Goal: Check status: Check status

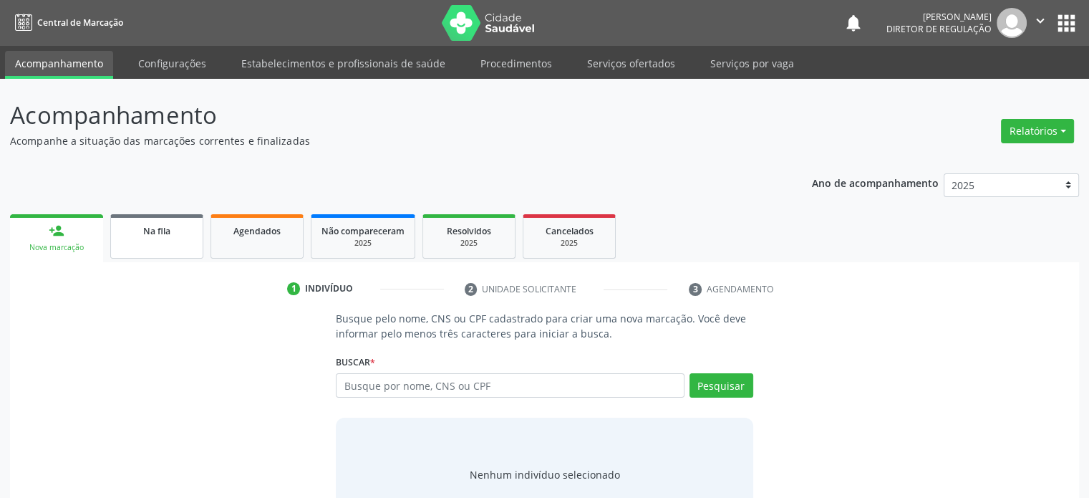
click at [151, 234] on span "Na fila" at bounding box center [156, 231] width 27 height 12
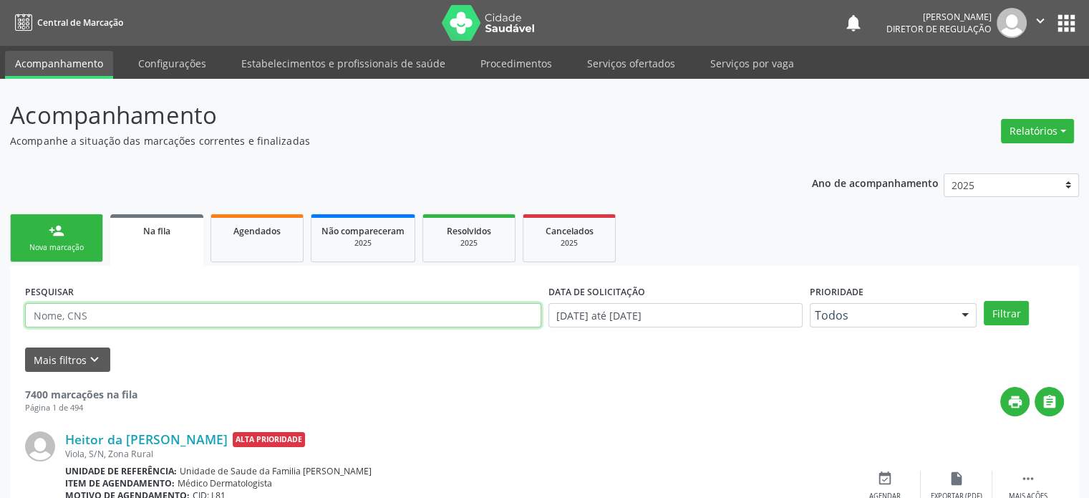
click at [59, 314] on input "text" at bounding box center [283, 315] width 516 height 24
click at [60, 317] on input "text" at bounding box center [283, 315] width 516 height 24
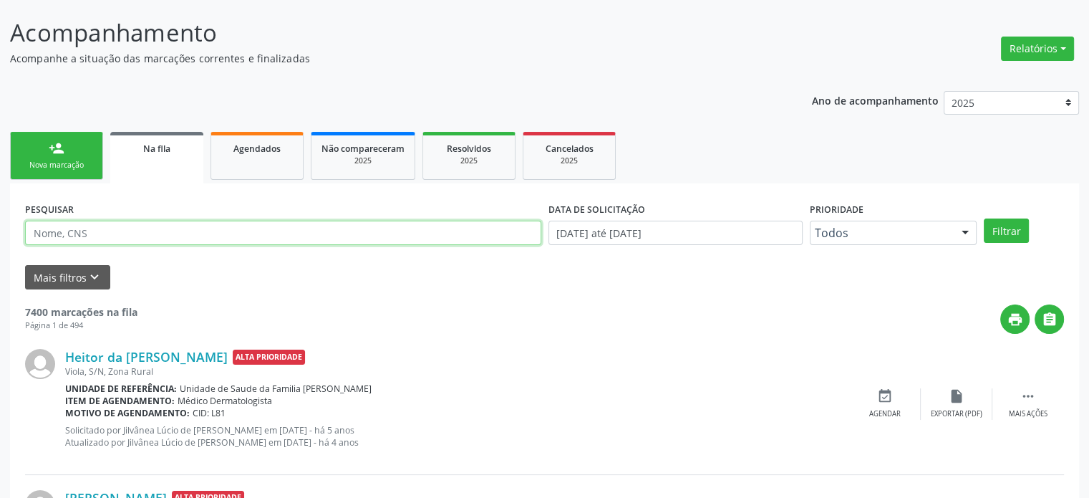
scroll to position [143, 0]
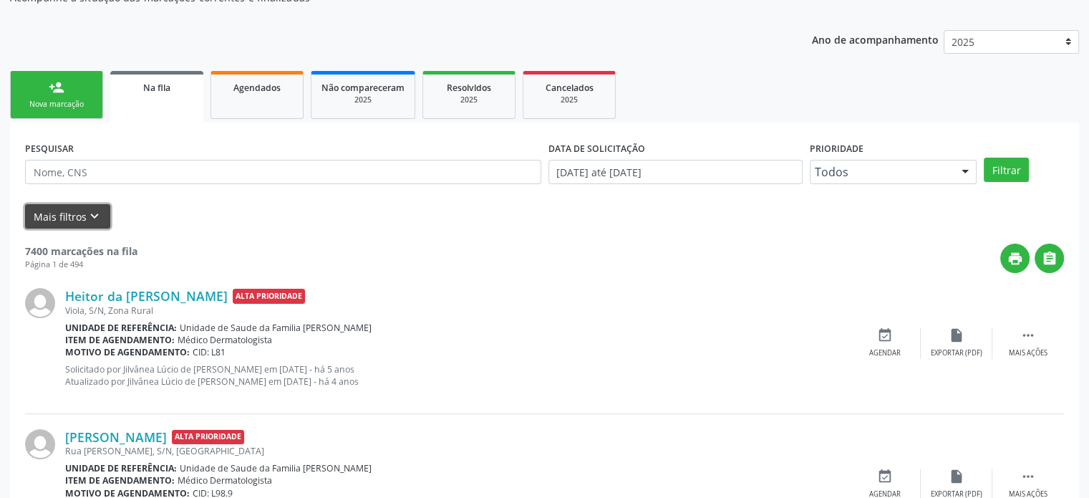
click at [83, 216] on button "Mais filtros keyboard_arrow_down" at bounding box center [67, 216] width 85 height 25
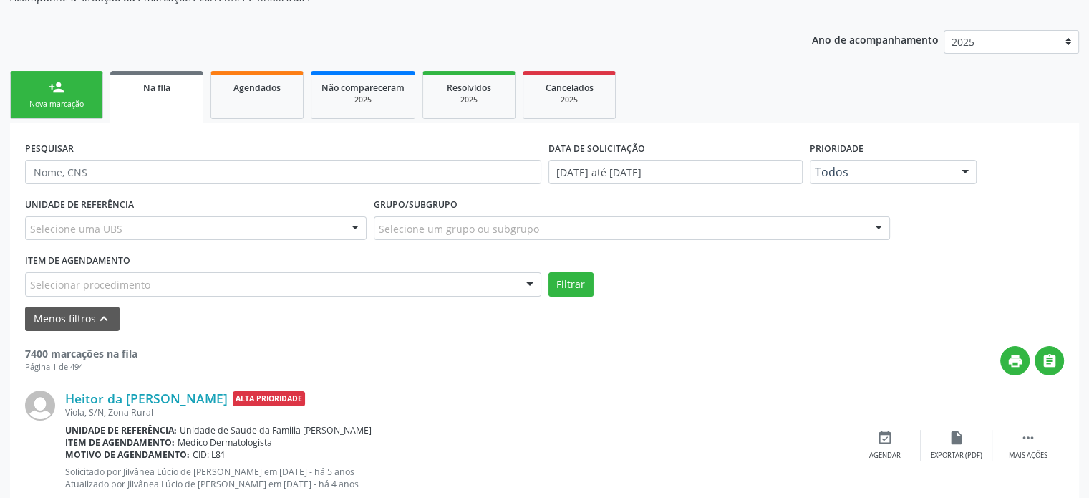
click at [399, 214] on label "Grupo/Subgrupo" at bounding box center [416, 205] width 84 height 22
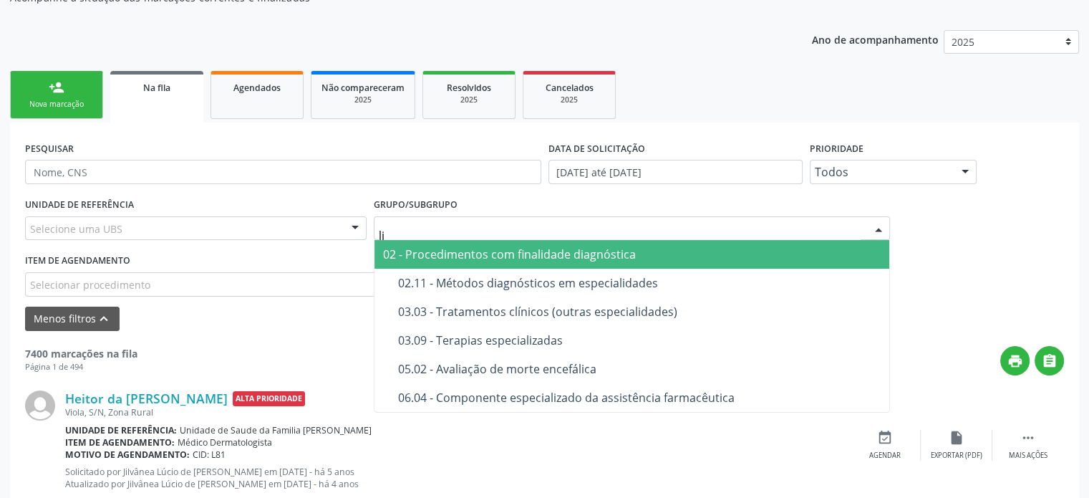
type input "l"
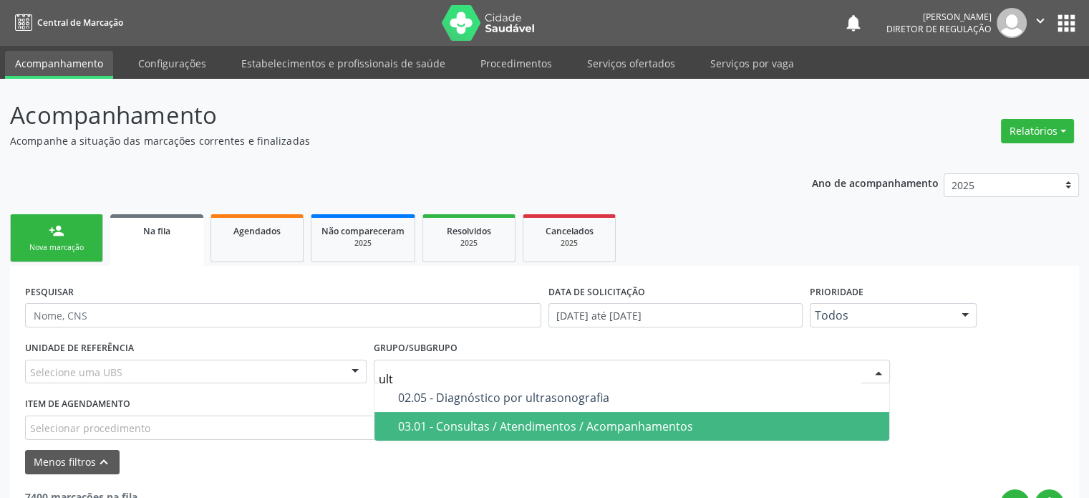
scroll to position [0, 0]
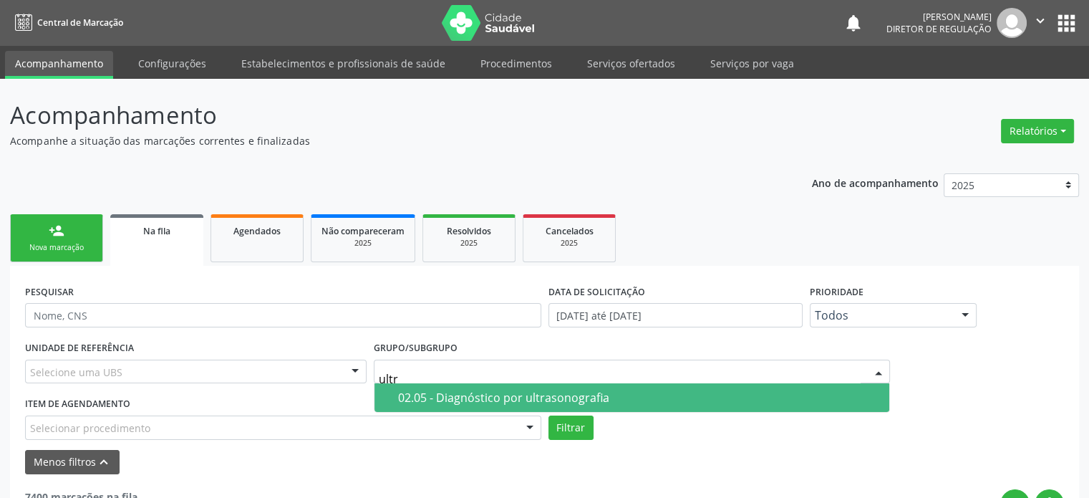
type input "ultra"
click at [596, 395] on div "02.05 - Diagnóstico por ultrasonografia" at bounding box center [639, 397] width 483 height 11
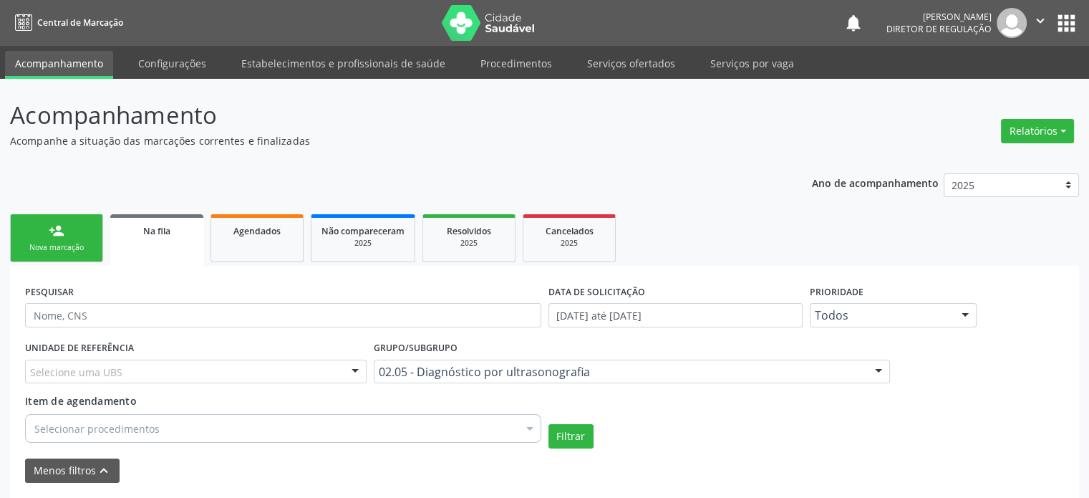
click at [247, 428] on div "Selecionar procedimentos" at bounding box center [283, 428] width 516 height 29
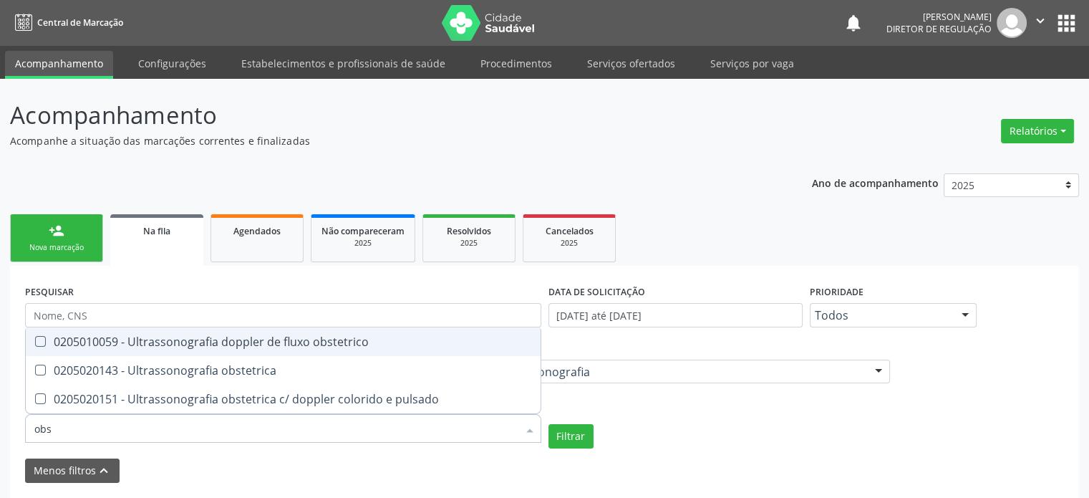
type input "obst"
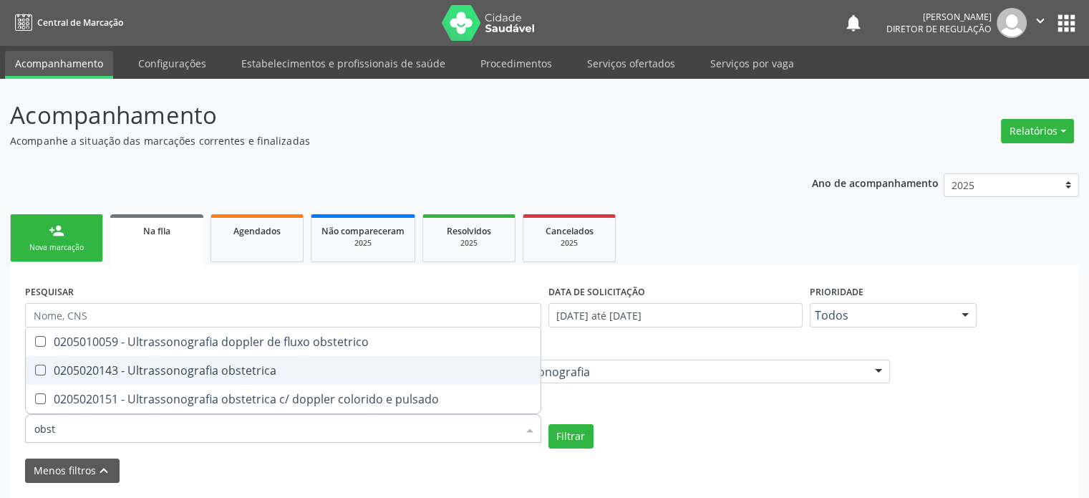
click at [241, 375] on div "0205020143 - Ultrassonografia obstetrica" at bounding box center [283, 370] width 498 height 11
checkbox obstetrica "true"
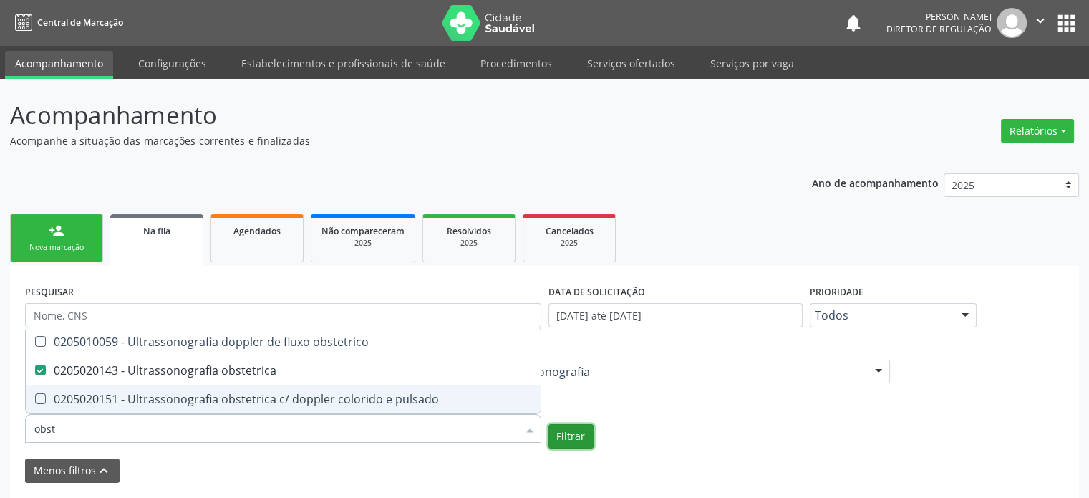
click at [572, 435] on button "Filtrar" at bounding box center [571, 436] width 45 height 24
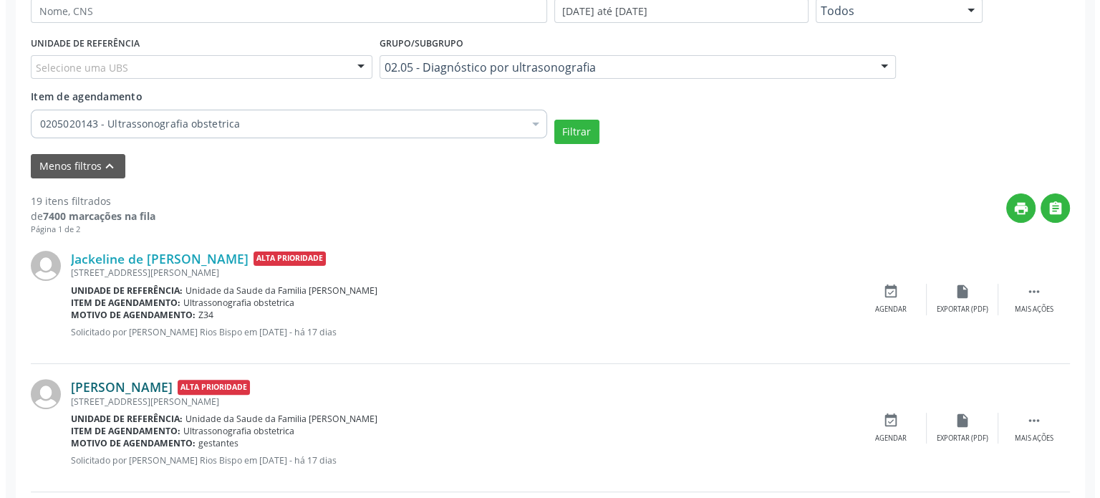
scroll to position [315, 0]
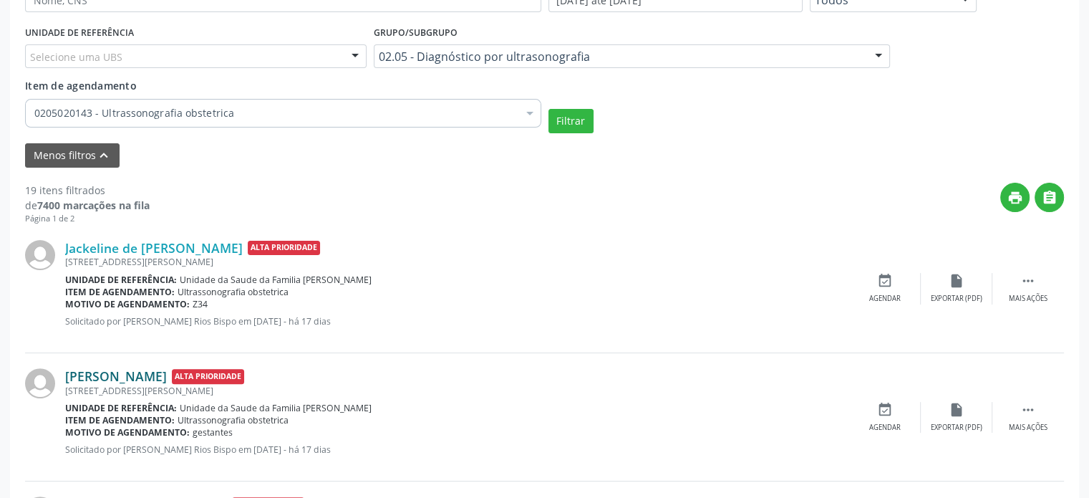
click at [125, 376] on link "[PERSON_NAME]" at bounding box center [116, 376] width 102 height 16
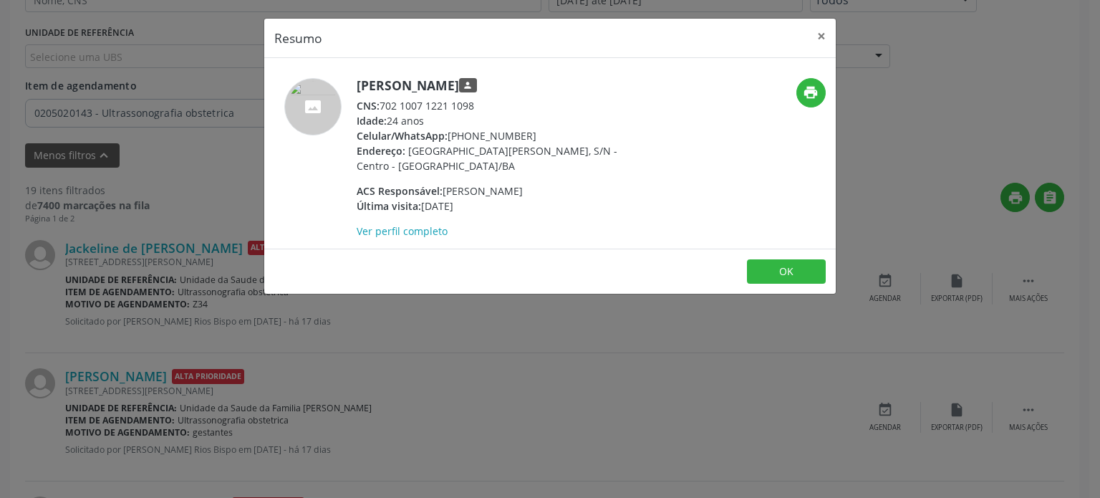
drag, startPoint x: 382, startPoint y: 105, endPoint x: 478, endPoint y: 103, distance: 96.7
click at [478, 103] on div "CNS: 702 1007 1221 1098" at bounding box center [496, 105] width 279 height 15
copy div "702 1007 1221 1098"
click at [152, 170] on div "Resumo × [PERSON_NAME] person CNS: 702 1007 1221 1098 Idade: 24 anos Celular/Wh…" at bounding box center [550, 249] width 1100 height 498
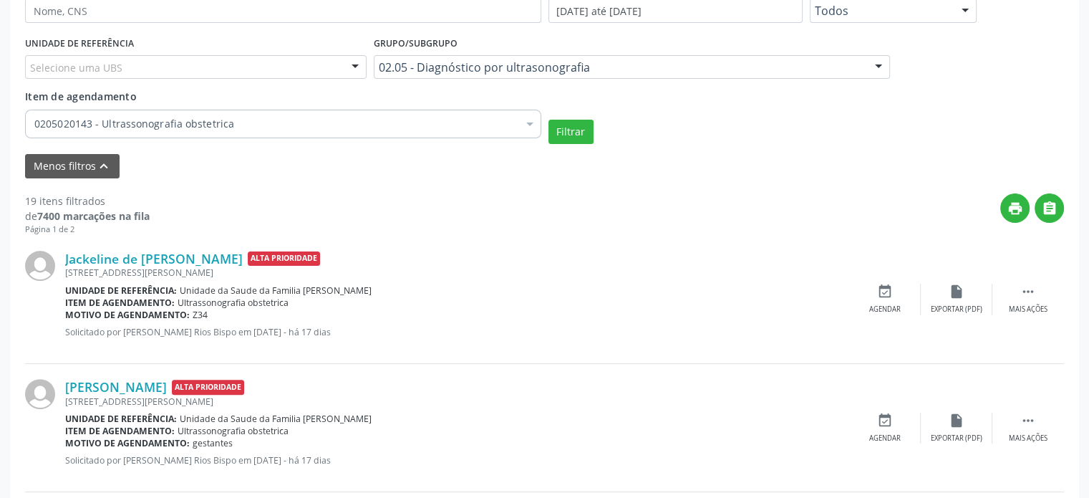
scroll to position [172, 0]
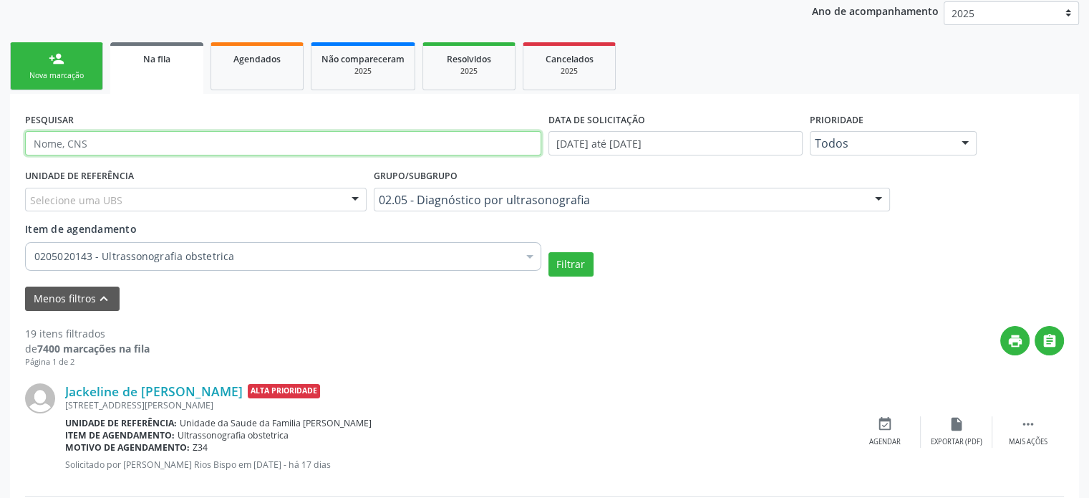
click at [91, 141] on input "text" at bounding box center [283, 143] width 516 height 24
paste input "702 1007 1221 1098"
click at [105, 145] on input "702 1007 1221 1098" at bounding box center [283, 143] width 516 height 24
click at [79, 140] on input "702 1007 12211098" at bounding box center [283, 143] width 516 height 24
click at [54, 142] on input "702 100712211098" at bounding box center [283, 143] width 516 height 24
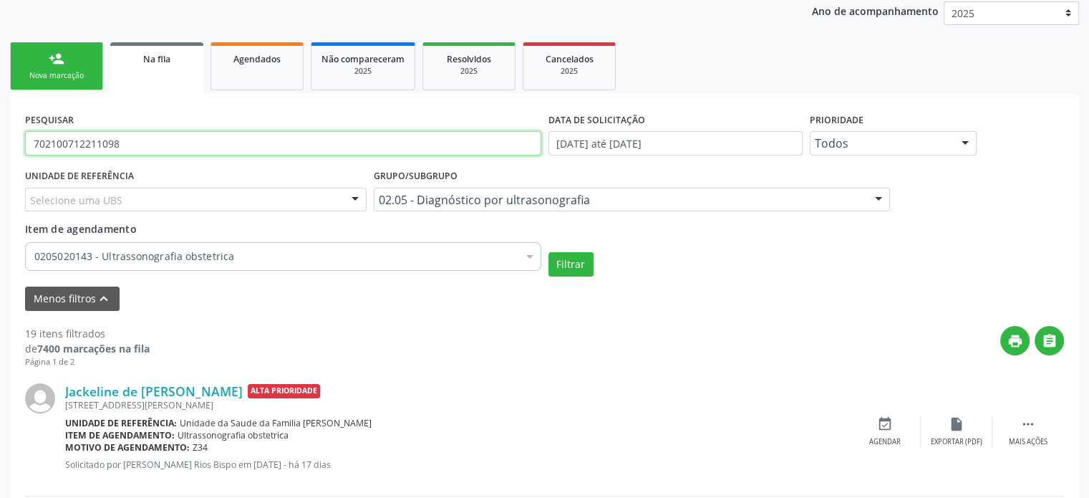
click at [54, 142] on input "702100712211098" at bounding box center [283, 143] width 516 height 24
type input "702100712211098"
